Goal: Information Seeking & Learning: Learn about a topic

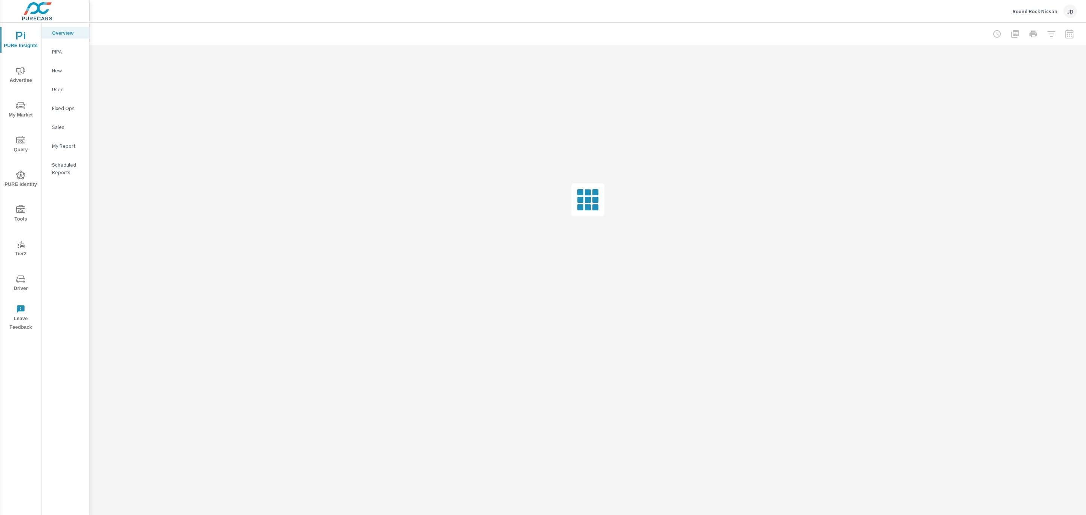
click at [22, 276] on icon "nav menu" at bounding box center [20, 278] width 9 height 9
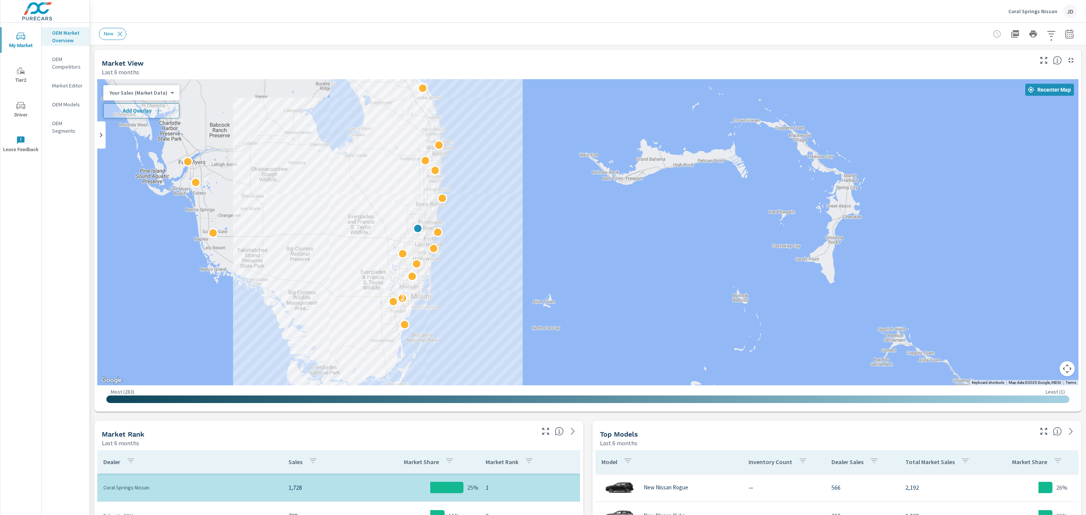
drag, startPoint x: 379, startPoint y: 163, endPoint x: 387, endPoint y: 169, distance: 9.7
